Goal: Check status: Check status

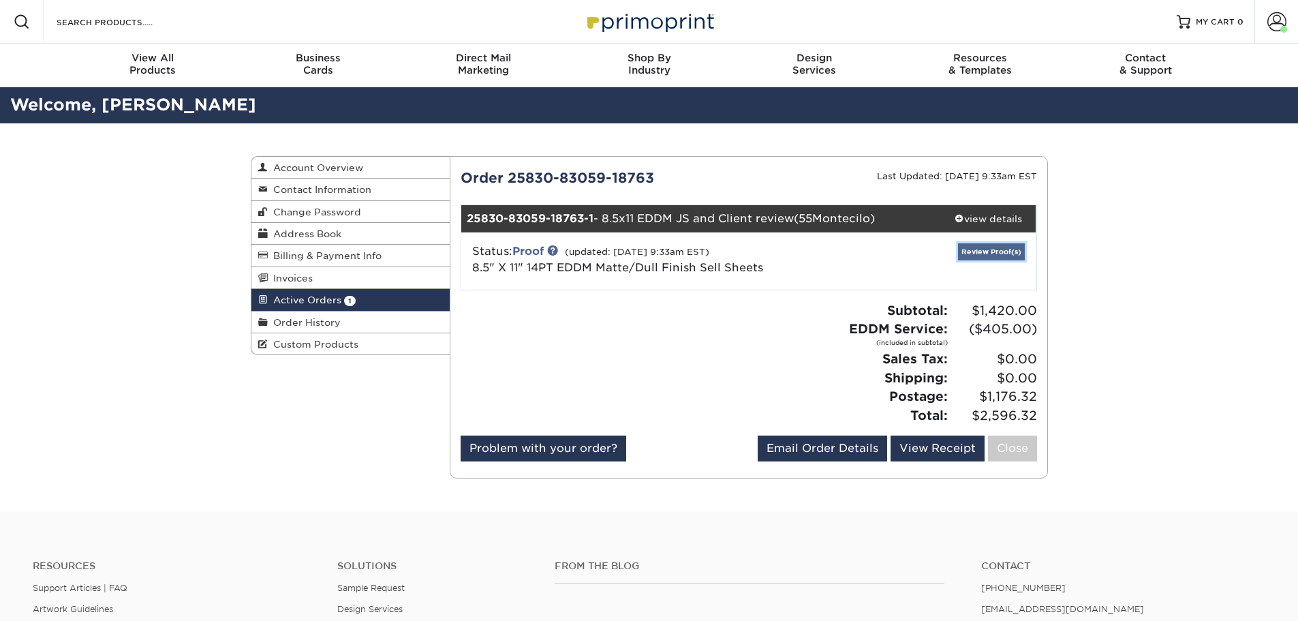
click at [1015, 251] on link "Review Proof(s)" at bounding box center [991, 251] width 67 height 17
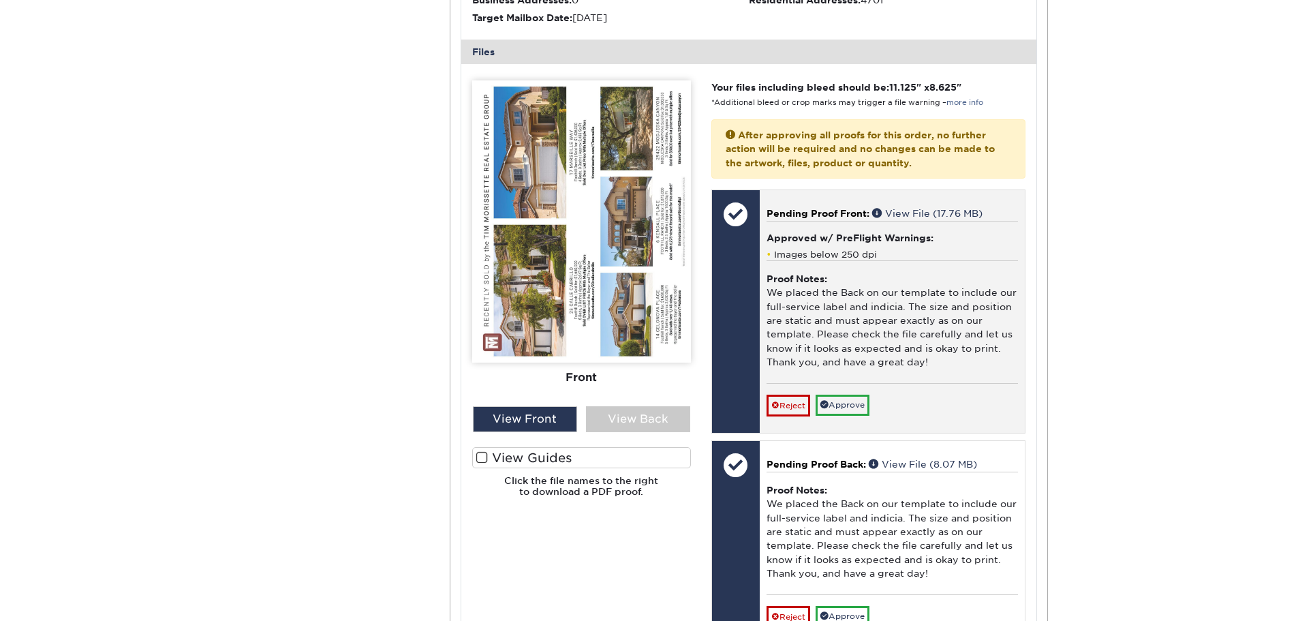
scroll to position [545, 0]
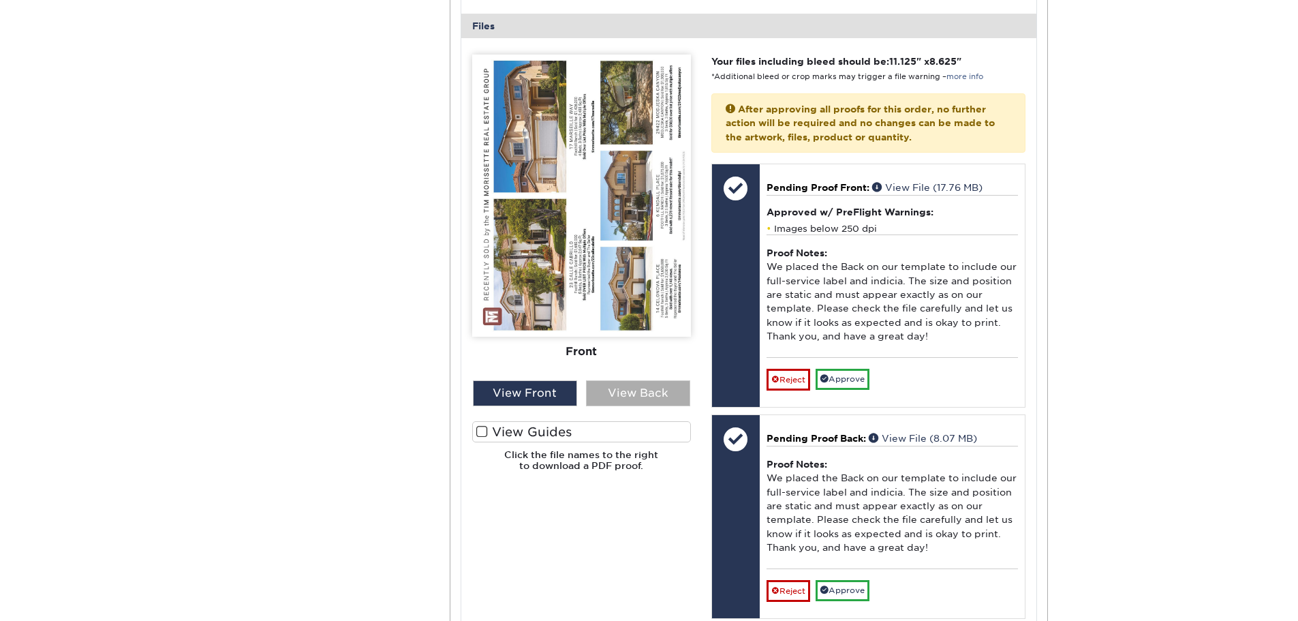
click at [624, 392] on div "View Back" at bounding box center [638, 393] width 104 height 26
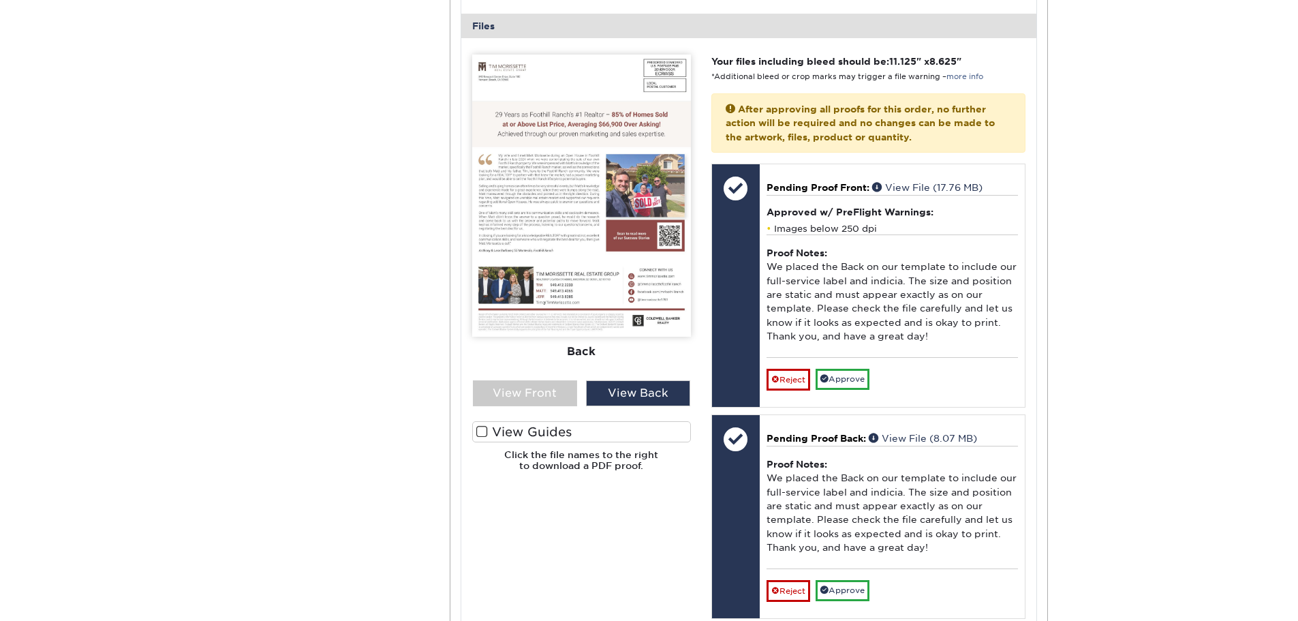
click at [483, 433] on span at bounding box center [482, 431] width 12 height 13
click at [0, 0] on input "View Guides" at bounding box center [0, 0] width 0 height 0
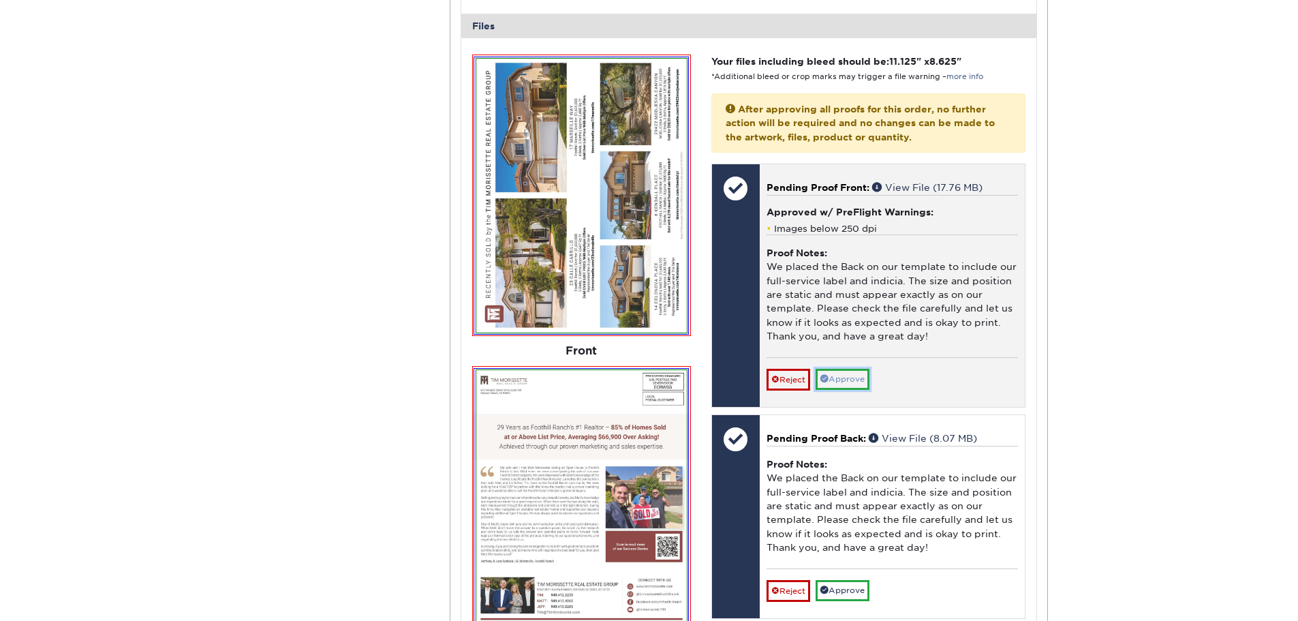
click at [864, 376] on link "Approve" at bounding box center [843, 379] width 54 height 21
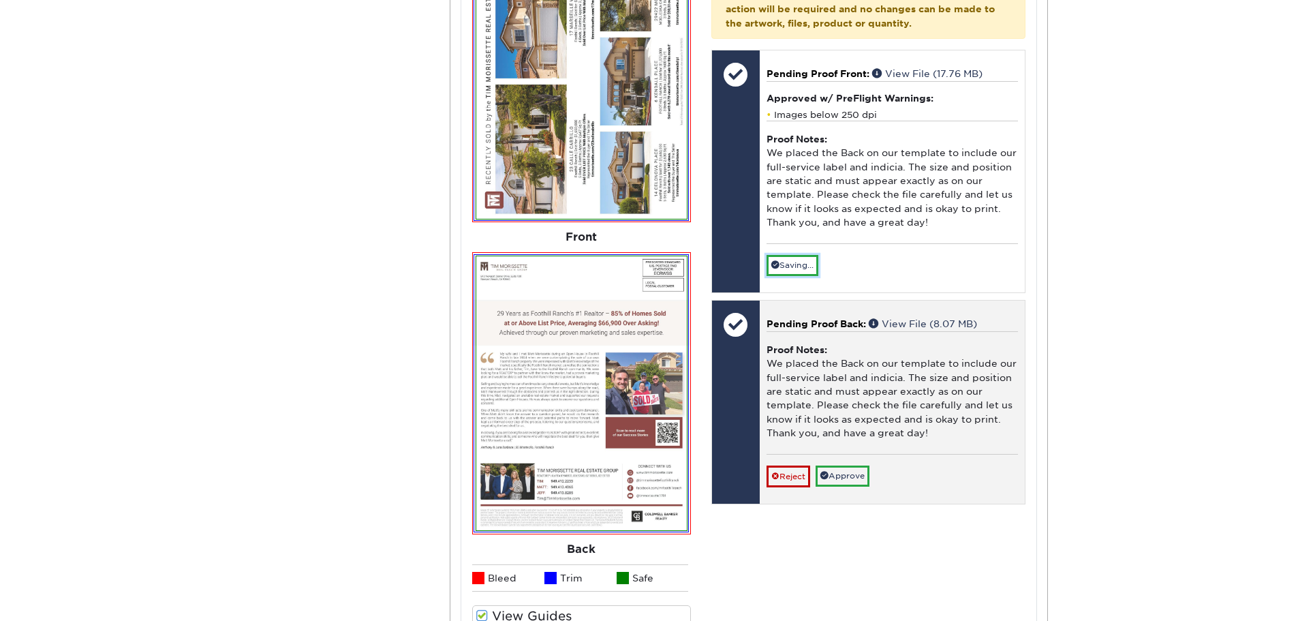
scroll to position [682, 0]
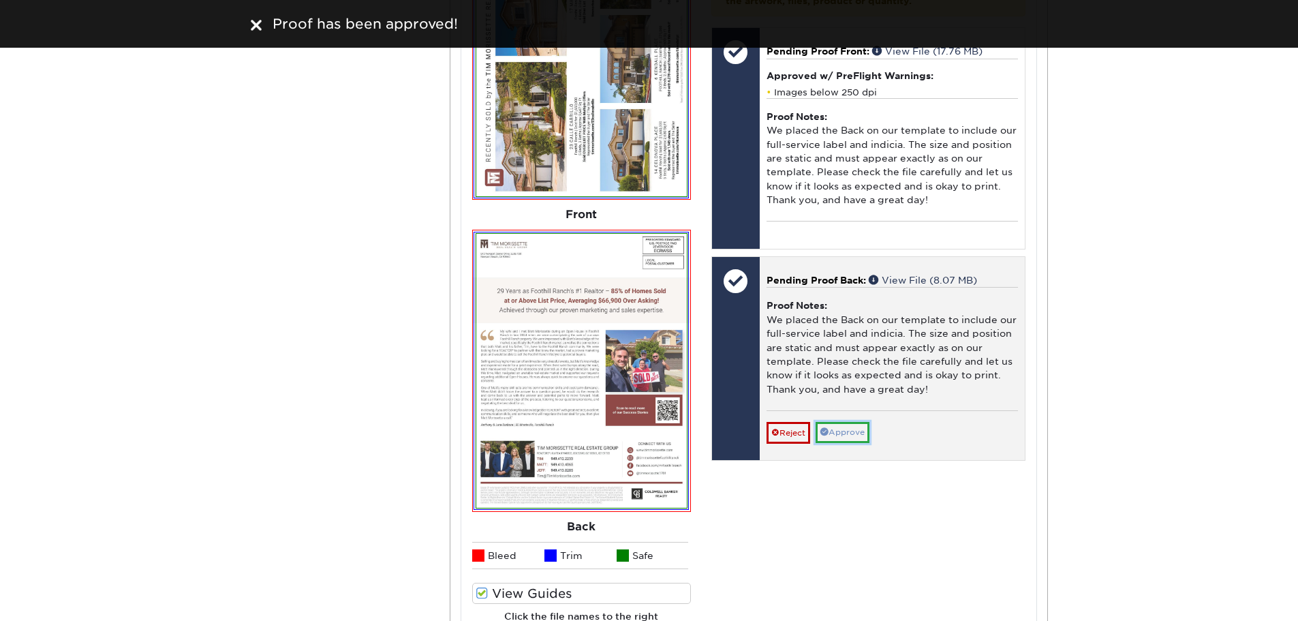
click at [852, 433] on link "Approve" at bounding box center [843, 432] width 54 height 21
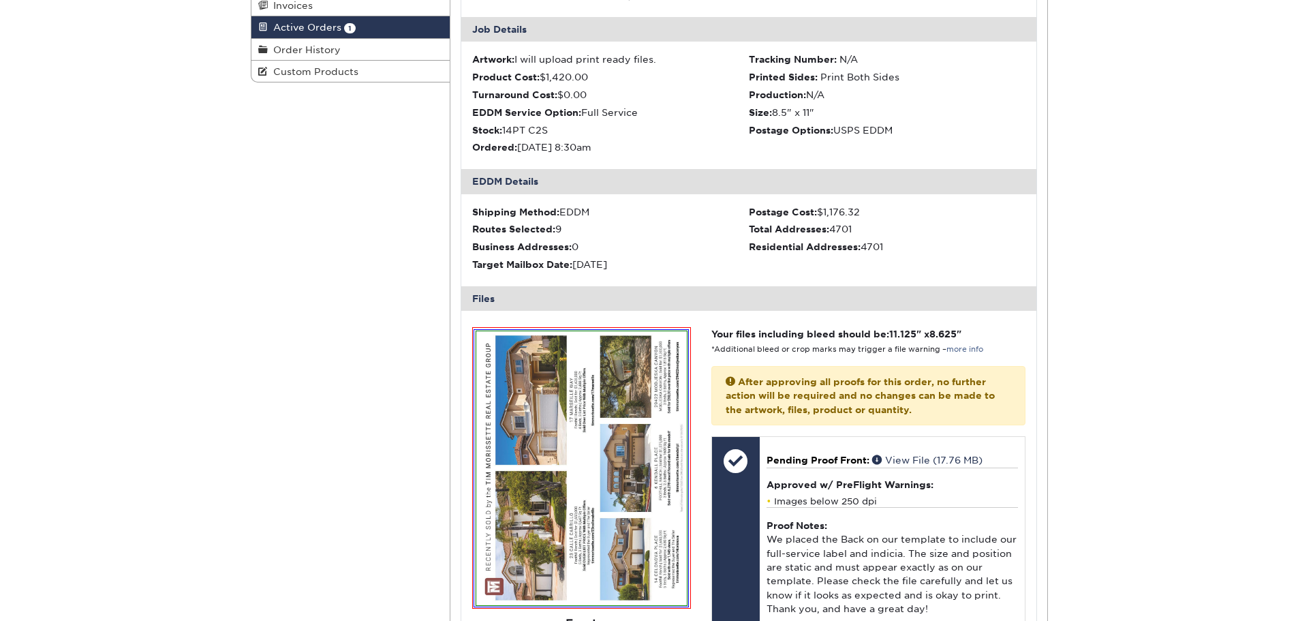
scroll to position [0, 0]
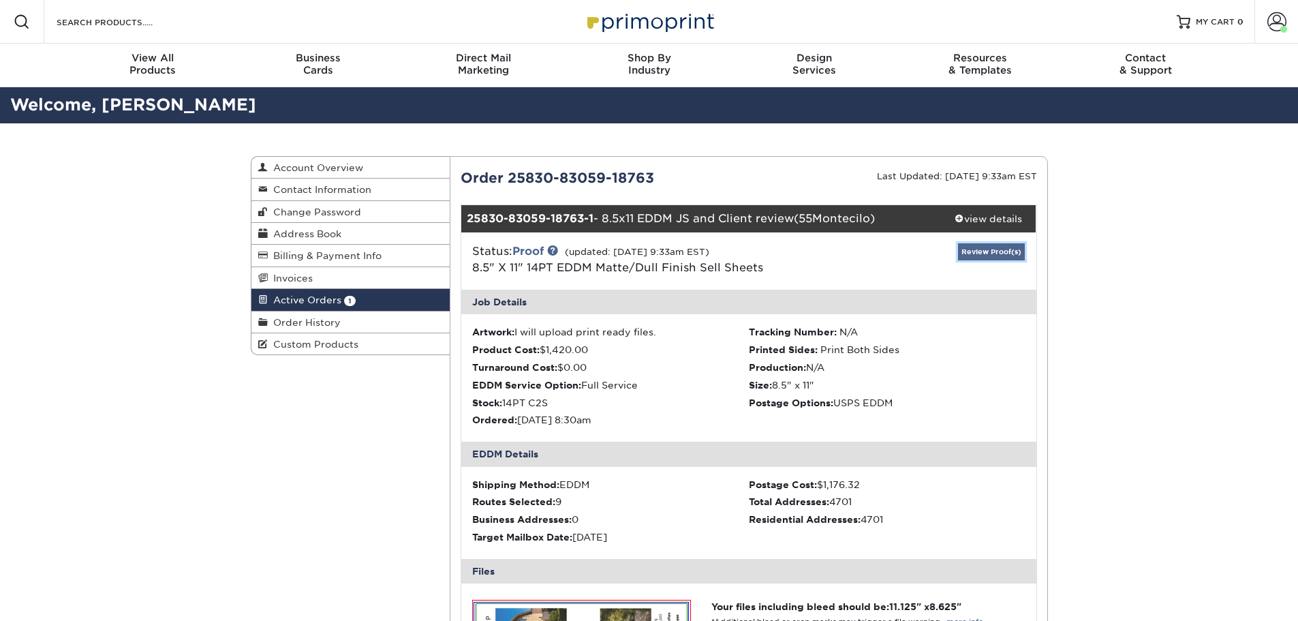
click at [992, 251] on link "Review Proof(s)" at bounding box center [991, 251] width 67 height 17
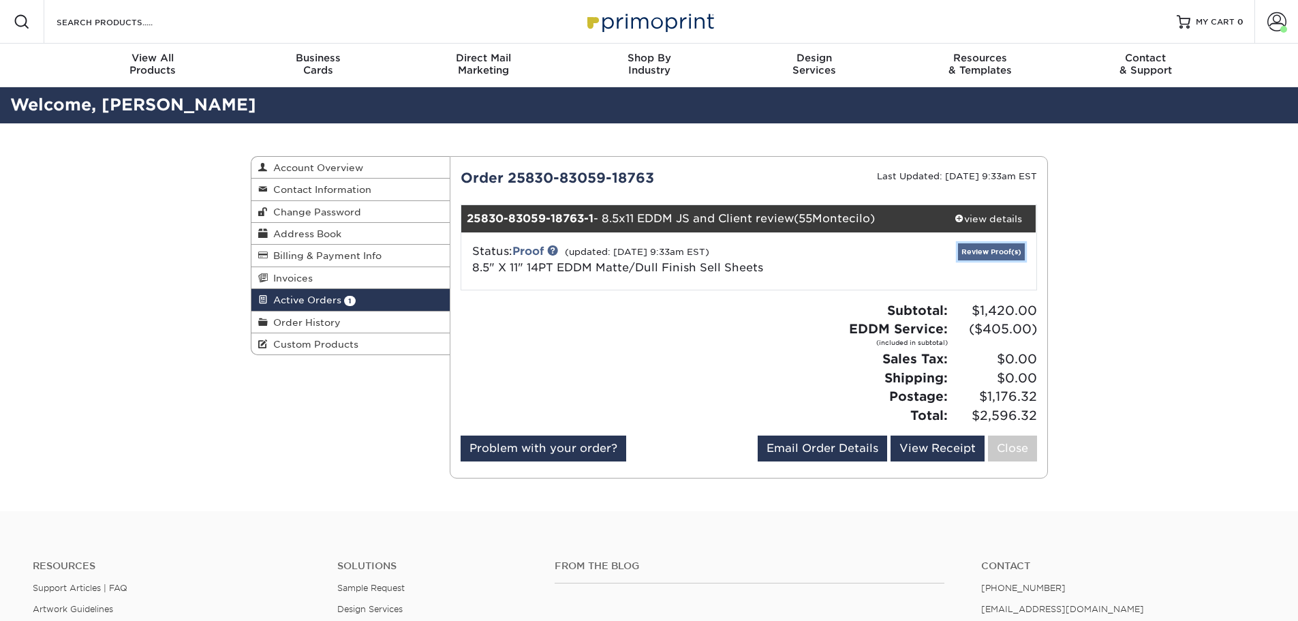
click at [992, 251] on link "Review Proof(s)" at bounding box center [991, 251] width 67 height 17
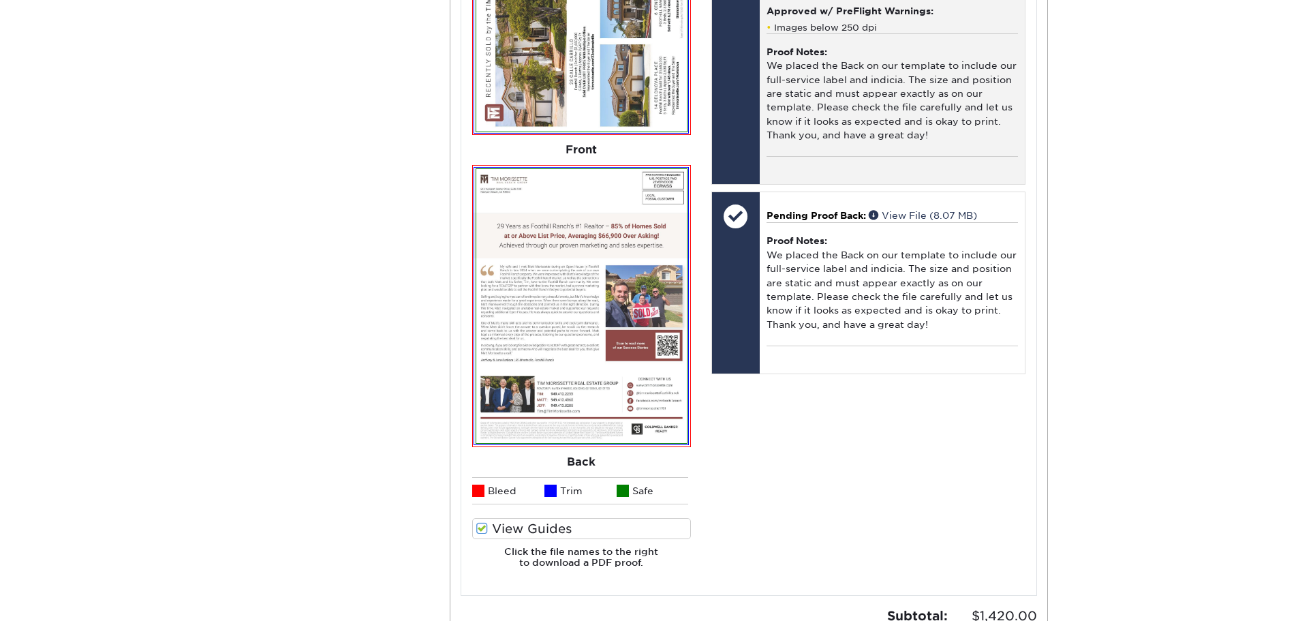
scroll to position [750, 0]
